Goal: Transaction & Acquisition: Book appointment/travel/reservation

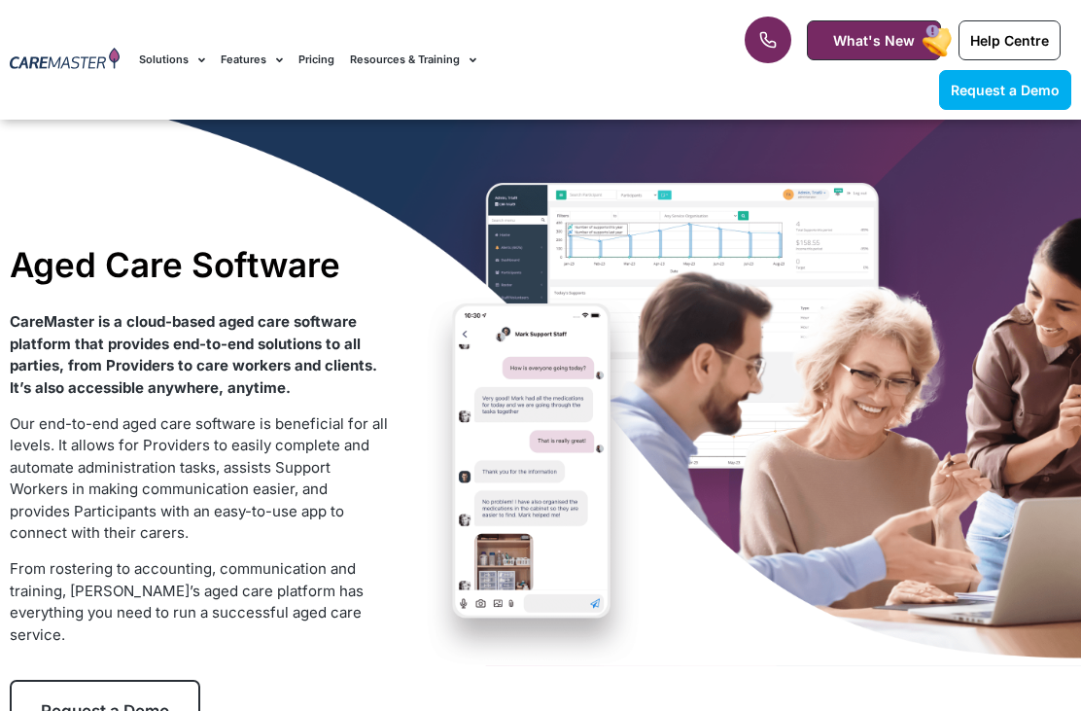
click at [126, 680] on link "Request a Demo" at bounding box center [105, 711] width 191 height 62
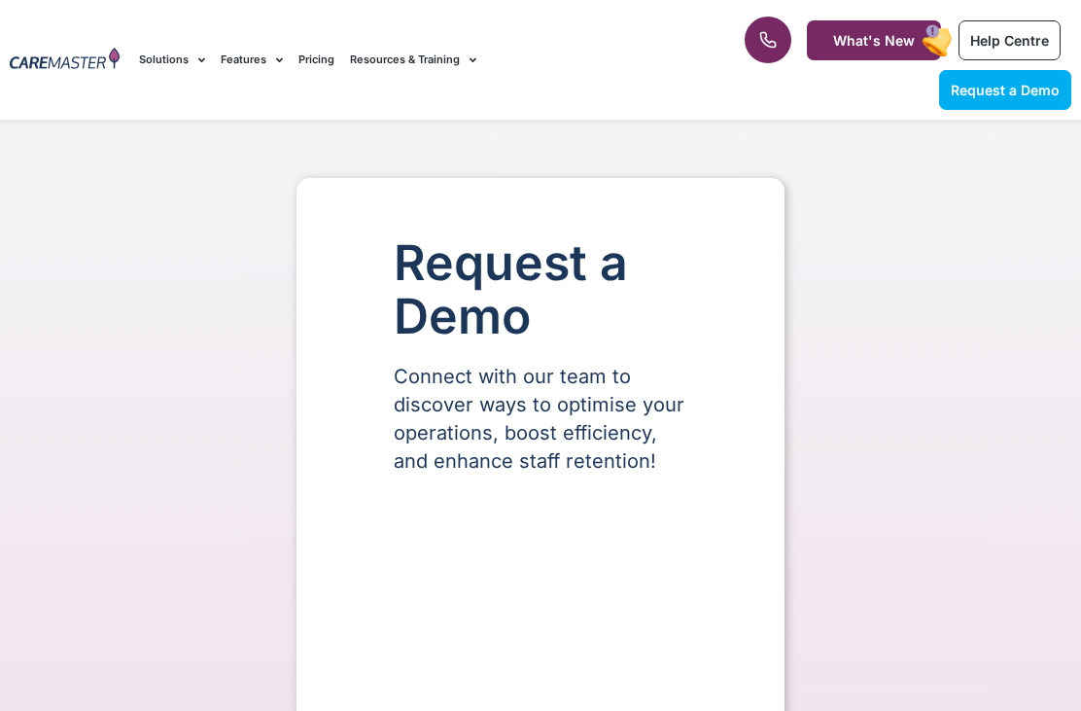
select select "**"
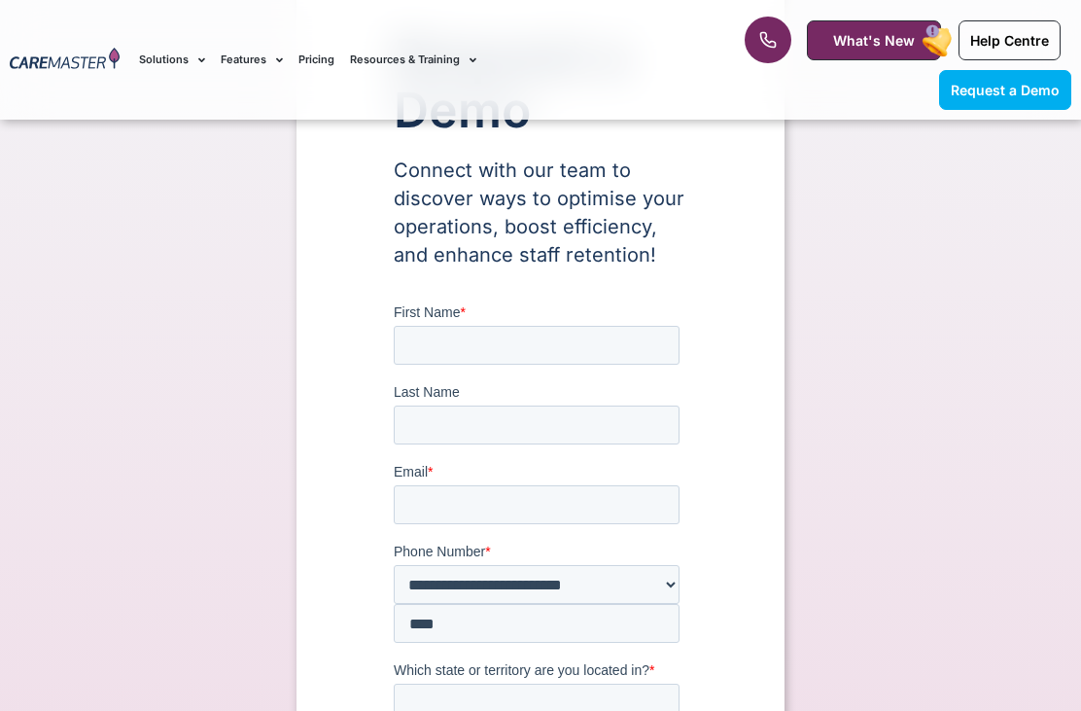
scroll to position [218, 0]
